Goal: Task Accomplishment & Management: Use online tool/utility

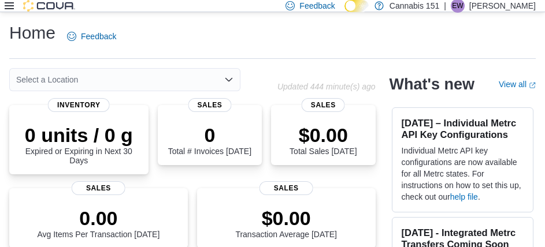
click at [10, 6] on icon at bounding box center [9, 5] width 9 height 7
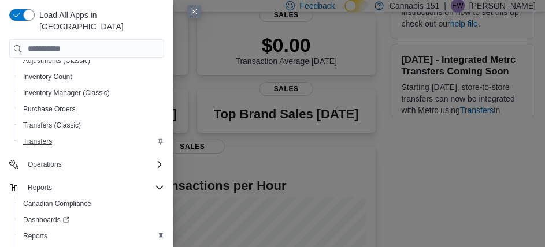
scroll to position [120, 0]
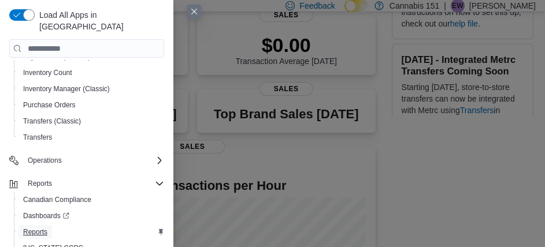
click at [45, 225] on span "Reports" at bounding box center [35, 232] width 24 height 14
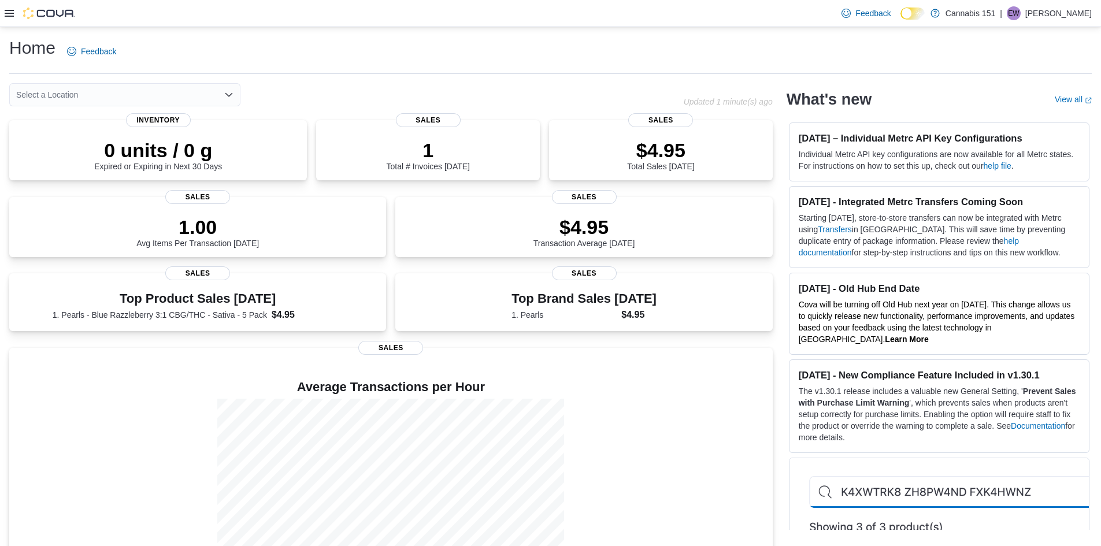
click at [14, 13] on div at bounding box center [40, 14] width 71 height 12
click at [13, 13] on icon at bounding box center [9, 13] width 9 height 9
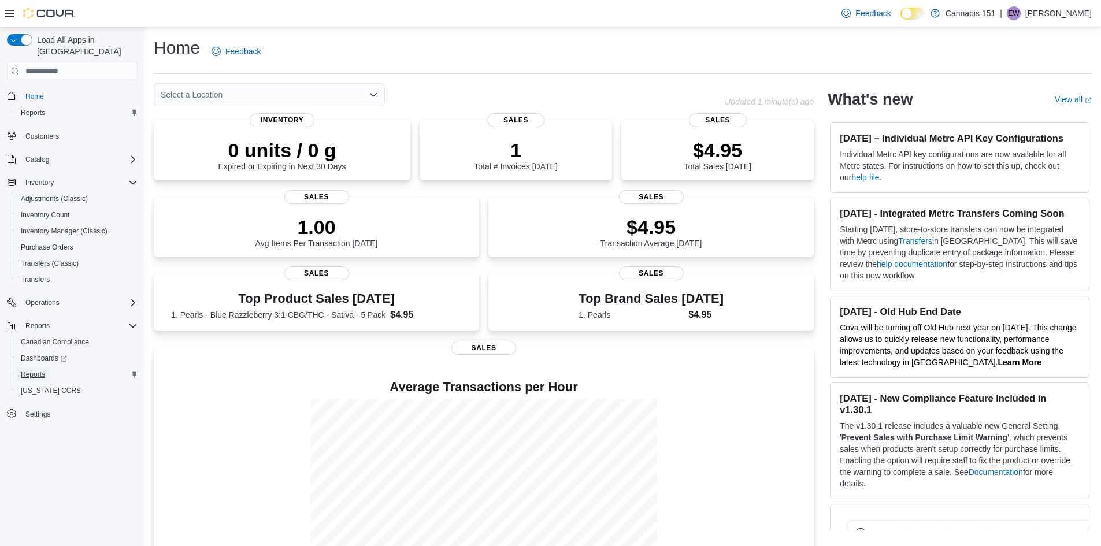
drag, startPoint x: 34, startPoint y: 361, endPoint x: 79, endPoint y: 305, distance: 71.6
click at [34, 370] on span "Reports" at bounding box center [33, 374] width 24 height 9
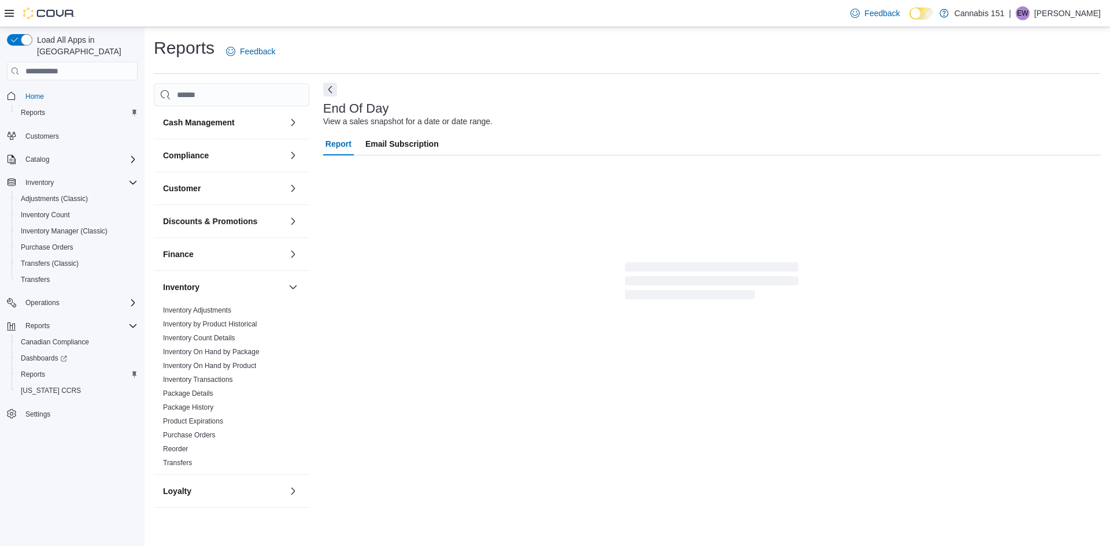
click at [329, 93] on button "Next" at bounding box center [330, 90] width 14 height 14
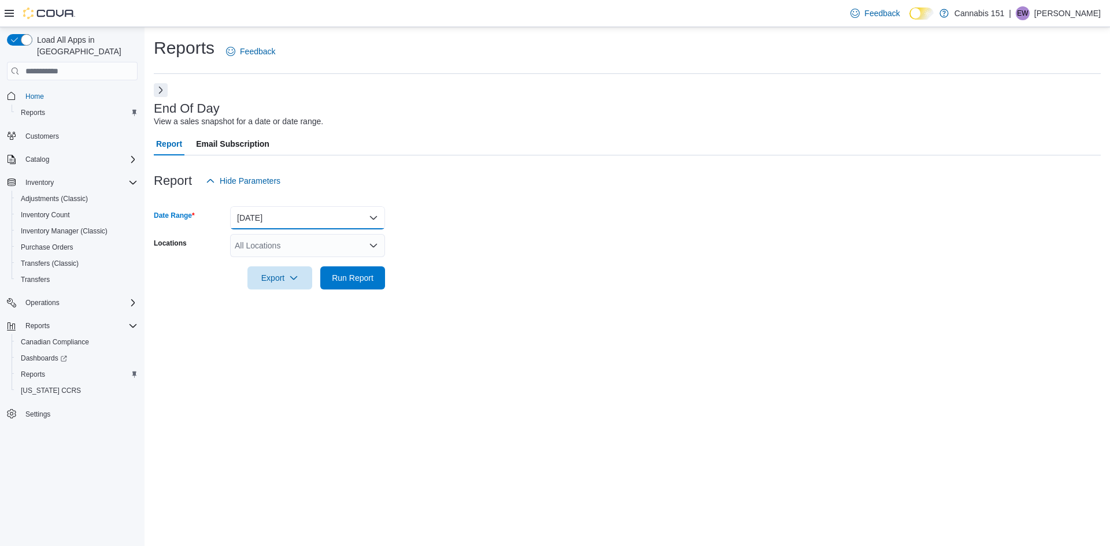
click at [323, 208] on button "[DATE]" at bounding box center [307, 217] width 155 height 23
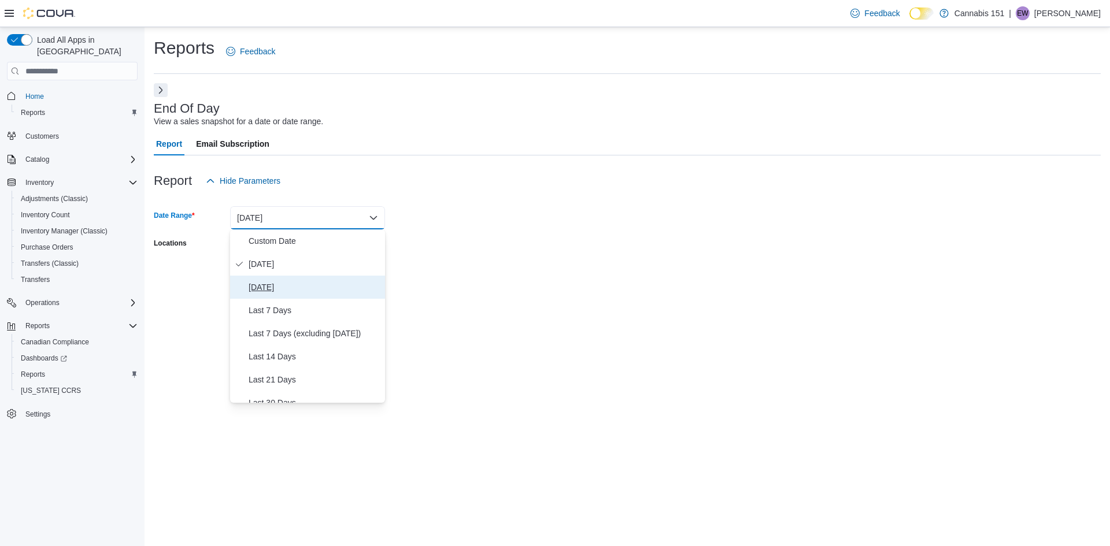
drag, startPoint x: 264, startPoint y: 284, endPoint x: 310, endPoint y: 269, distance: 49.2
click at [263, 285] on span "[DATE]" at bounding box center [315, 287] width 132 height 14
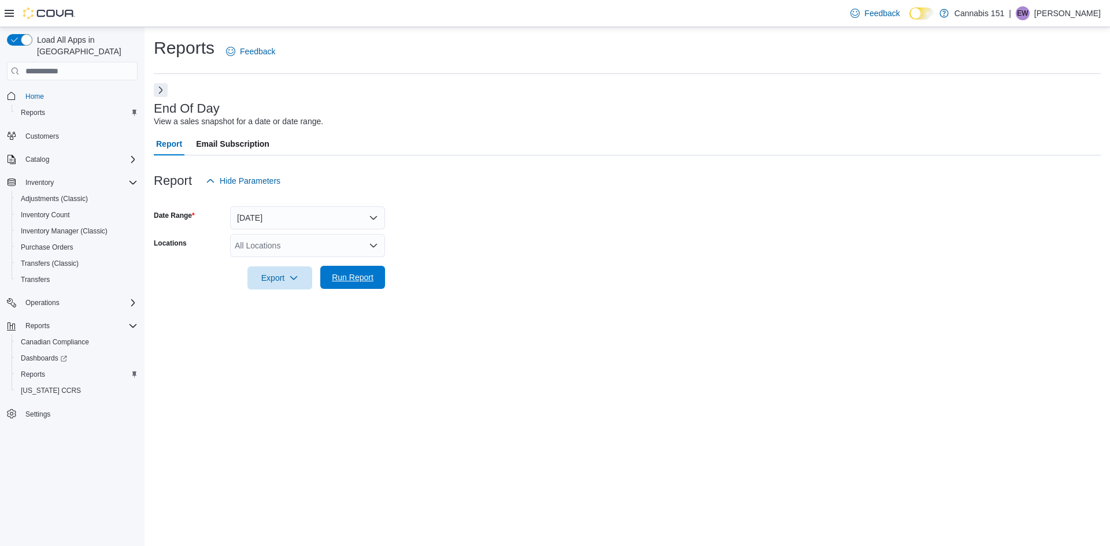
click at [339, 275] on span "Run Report" at bounding box center [353, 278] width 42 height 12
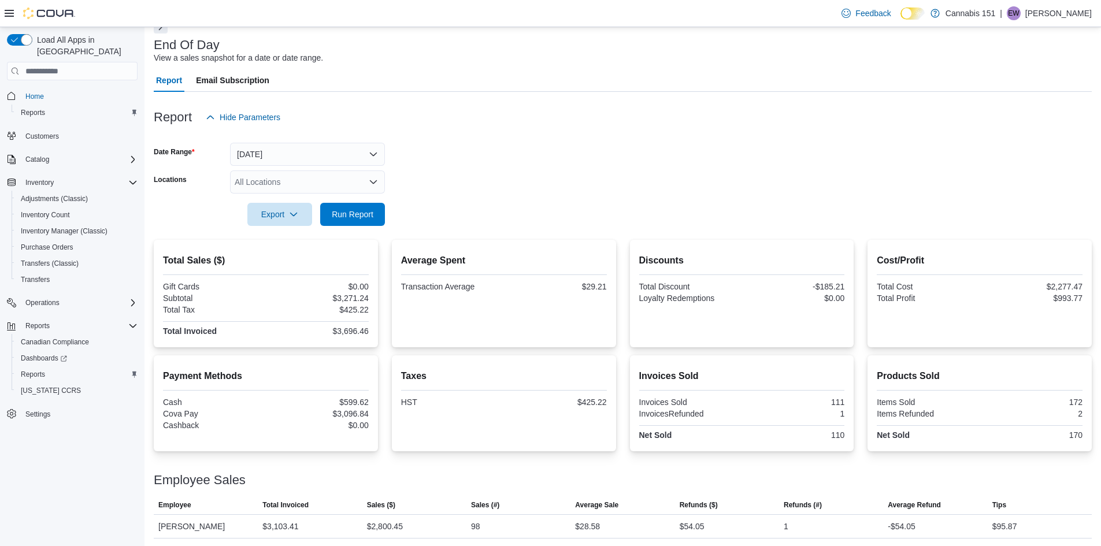
scroll to position [113, 0]
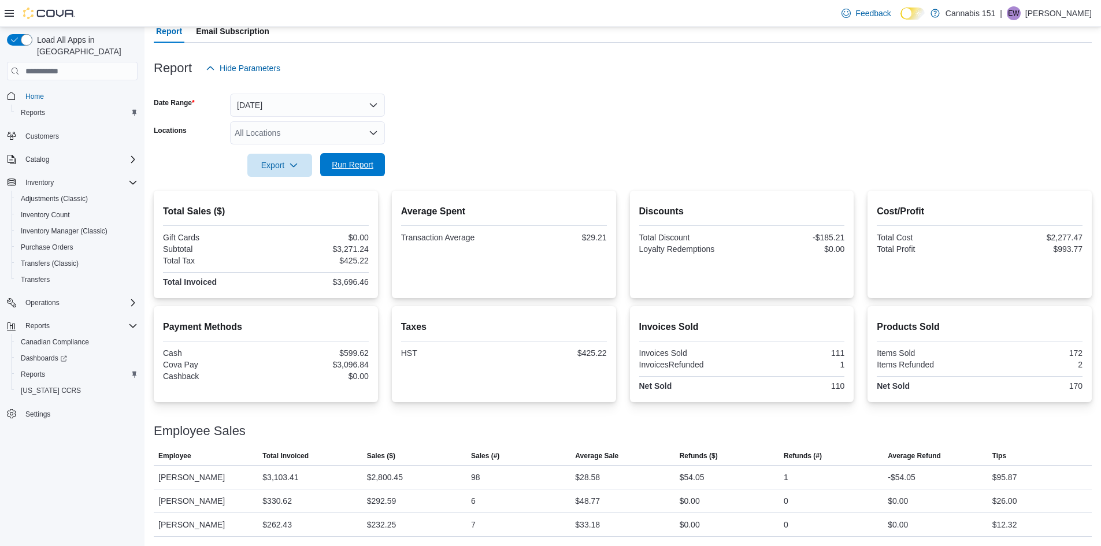
click at [375, 166] on span "Run Report" at bounding box center [352, 164] width 51 height 23
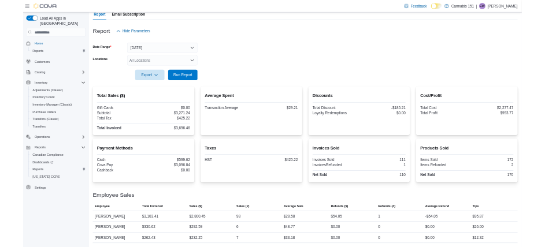
scroll to position [0, 0]
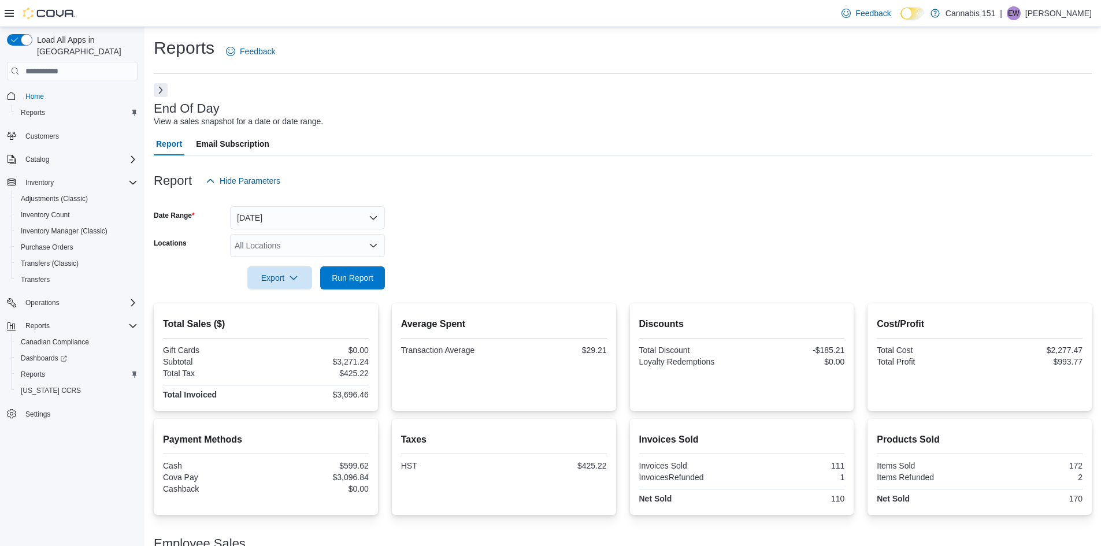
click at [381, 263] on div at bounding box center [623, 261] width 938 height 9
click at [338, 288] on span "Run Report" at bounding box center [352, 277] width 51 height 23
